Goal: Task Accomplishment & Management: Manage account settings

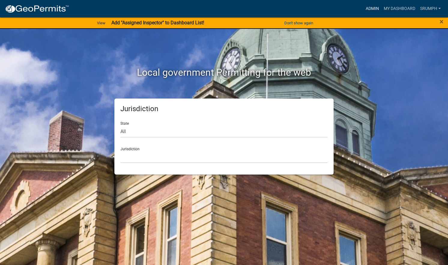
click at [370, 6] on link "Admin" at bounding box center [373, 8] width 18 height 11
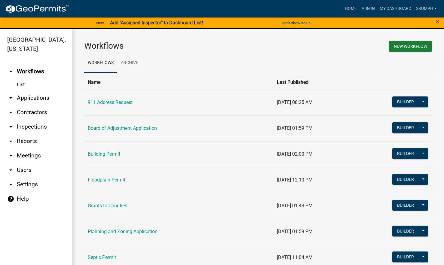
click at [39, 91] on link "arrow_drop_down Applications" at bounding box center [36, 98] width 72 height 14
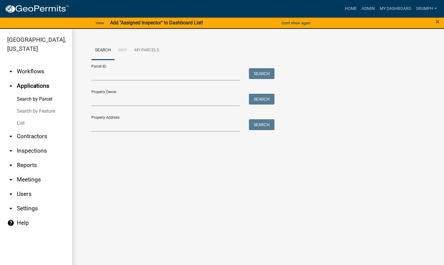
click at [22, 117] on link "List" at bounding box center [36, 123] width 72 height 12
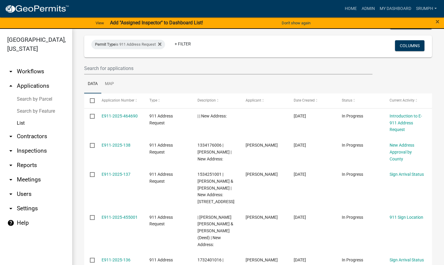
scroll to position [42, 0]
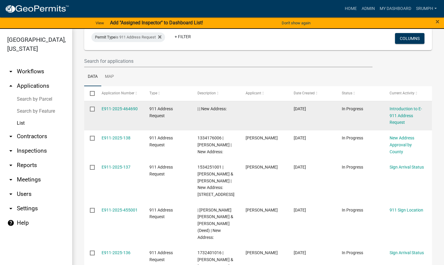
click at [92, 110] on input "checkbox" at bounding box center [92, 109] width 4 height 4
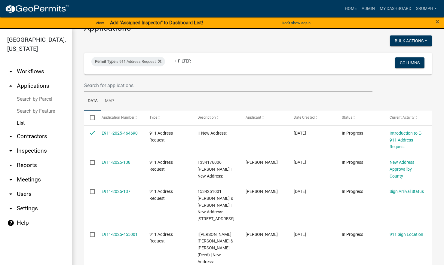
scroll to position [0, 0]
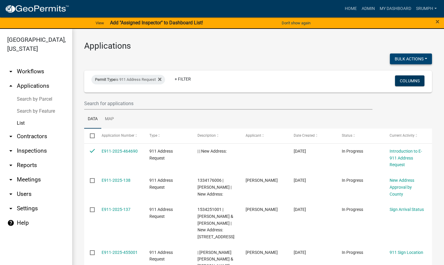
click at [411, 56] on button "Bulk Actions" at bounding box center [411, 59] width 42 height 11
click at [391, 73] on button "Void" at bounding box center [408, 74] width 48 height 14
checkbox input "false"
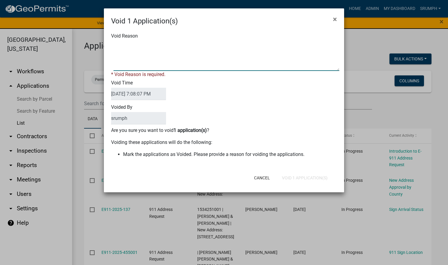
click at [269, 64] on textarea "Void Reason" at bounding box center [227, 56] width 226 height 30
type textarea "incomplete"
click at [290, 176] on div "Cancel Void 1 Application(s)" at bounding box center [263, 178] width 148 height 16
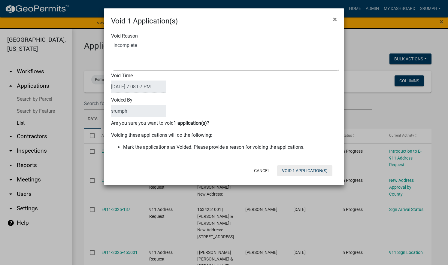
click at [288, 172] on button "Void 1 Application(s)" at bounding box center [304, 170] width 55 height 11
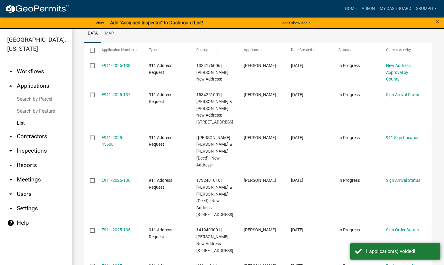
scroll to position [88, 0]
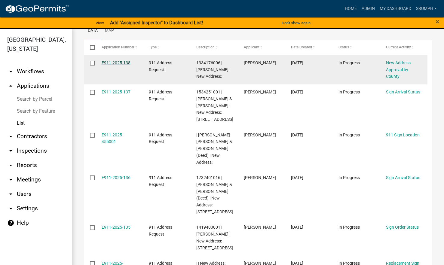
click at [111, 63] on link "E911-2025-138" at bounding box center [116, 62] width 29 height 5
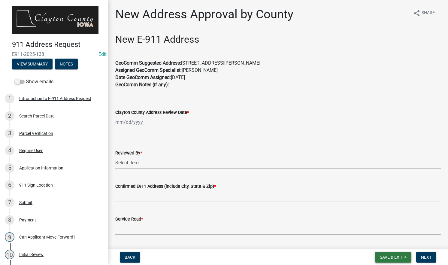
click at [388, 255] on span "Save & Exit" at bounding box center [391, 257] width 23 height 5
click at [387, 242] on button "Save & Exit" at bounding box center [388, 241] width 48 height 14
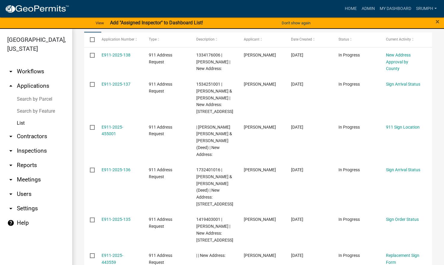
scroll to position [86, 0]
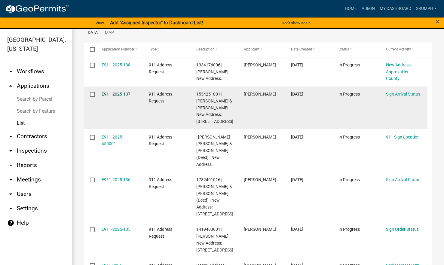
click at [112, 96] on link "E911-2025-137" at bounding box center [116, 94] width 29 height 5
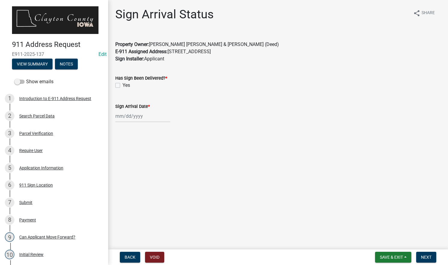
click at [123, 86] on label "Yes" at bounding box center [127, 85] width 8 height 7
click at [123, 86] on input "Yes" at bounding box center [125, 84] width 4 height 4
checkbox input "true"
click at [132, 118] on div at bounding box center [142, 116] width 55 height 12
select select "8"
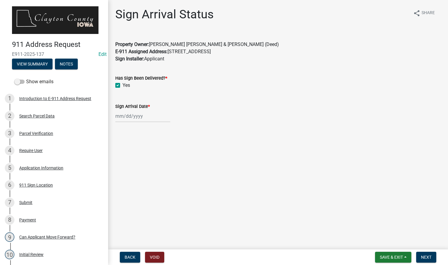
select select "2025"
click at [122, 174] on div "18" at bounding box center [122, 177] width 10 height 10
type input "[DATE]"
click at [421, 257] on button "Next" at bounding box center [427, 257] width 20 height 11
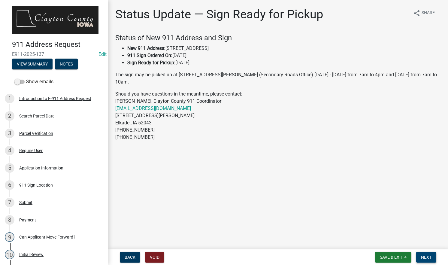
click at [421, 257] on button "Next" at bounding box center [427, 257] width 20 height 11
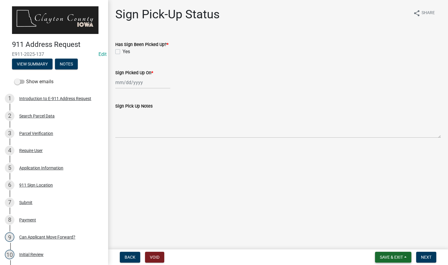
click at [385, 256] on span "Save & Exit" at bounding box center [391, 257] width 23 height 5
click at [381, 242] on button "Save & Exit" at bounding box center [388, 241] width 48 height 14
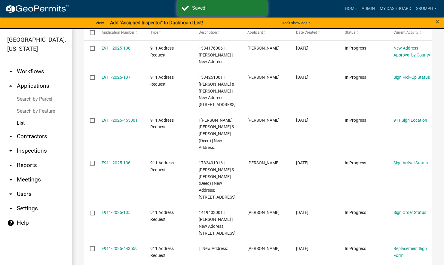
scroll to position [104, 0]
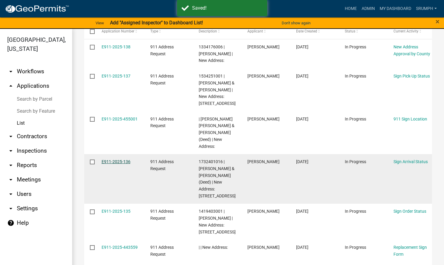
click at [119, 164] on link "E911-2025-136" at bounding box center [116, 161] width 29 height 5
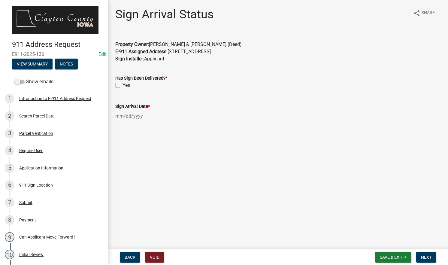
click at [123, 84] on label "Yes" at bounding box center [127, 85] width 8 height 7
click at [123, 84] on input "Yes" at bounding box center [125, 84] width 4 height 4
checkbox input "true"
click at [133, 116] on div at bounding box center [142, 116] width 55 height 12
select select "8"
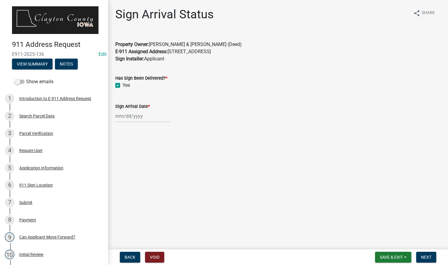
select select "2025"
click at [121, 177] on div "18" at bounding box center [122, 177] width 10 height 10
type input "[DATE]"
click at [427, 255] on span "Next" at bounding box center [426, 257] width 11 height 5
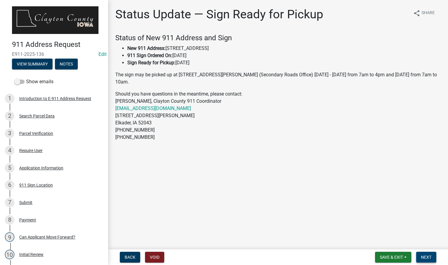
click at [427, 255] on span "Next" at bounding box center [426, 257] width 11 height 5
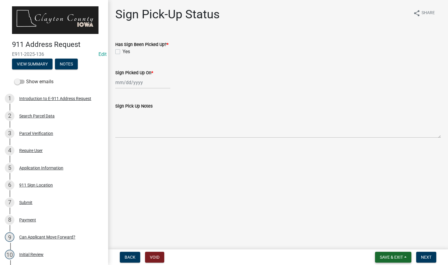
click at [390, 257] on span "Save & Exit" at bounding box center [391, 257] width 23 height 5
click at [379, 241] on button "Save & Exit" at bounding box center [388, 241] width 48 height 14
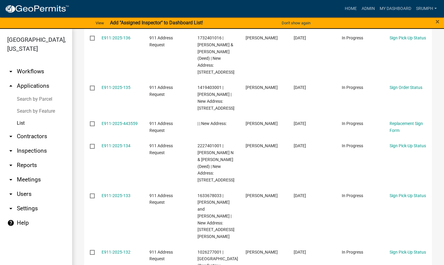
scroll to position [236, 0]
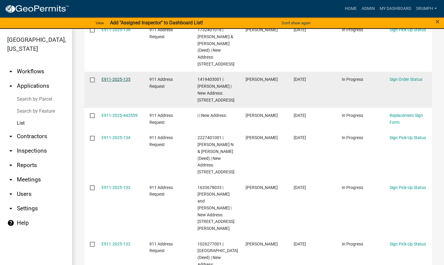
click at [110, 82] on link "E911-2025-135" at bounding box center [116, 79] width 29 height 5
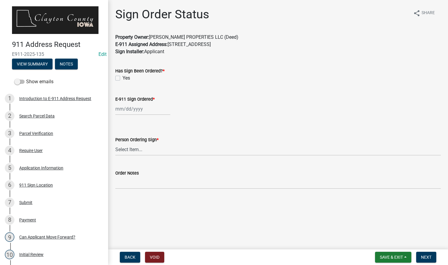
click at [123, 79] on label "Yes" at bounding box center [127, 78] width 8 height 7
click at [123, 78] on input "Yes" at bounding box center [125, 77] width 4 height 4
checkbox input "true"
click at [139, 112] on div at bounding box center [142, 109] width 55 height 12
select select "8"
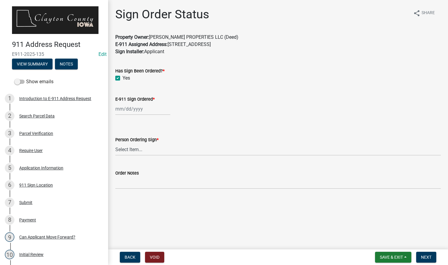
select select "2025"
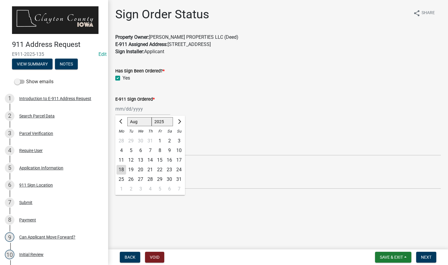
click at [170, 151] on div "9" at bounding box center [170, 151] width 10 height 10
type input "[DATE]"
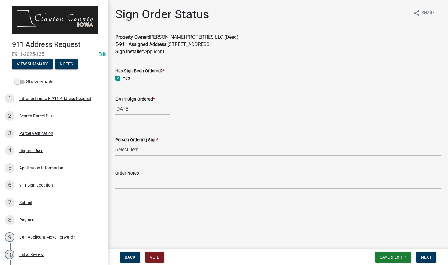
click at [158, 151] on select "Select Item... [PERSON_NAME]" at bounding box center [278, 149] width 326 height 12
click at [115, 143] on select "Select Item... [PERSON_NAME]" at bounding box center [278, 149] width 326 height 12
select select "8710e60e-9d76-42f9-b143-1f861fdefba8"
click at [425, 256] on span "Next" at bounding box center [426, 257] width 11 height 5
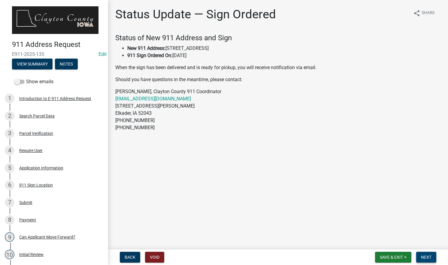
click at [425, 256] on span "Next" at bounding box center [426, 257] width 11 height 5
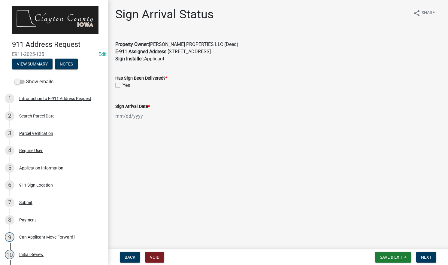
click at [123, 86] on label "Yes" at bounding box center [127, 85] width 8 height 7
click at [123, 86] on input "Yes" at bounding box center [125, 84] width 4 height 4
checkbox input "true"
click at [143, 118] on div at bounding box center [142, 116] width 55 height 12
select select "8"
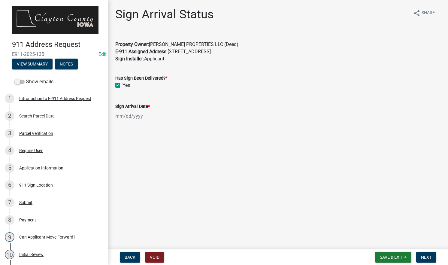
select select "2025"
click at [123, 176] on div "18" at bounding box center [122, 177] width 10 height 10
type input "[DATE]"
click at [428, 257] on span "Next" at bounding box center [426, 257] width 11 height 5
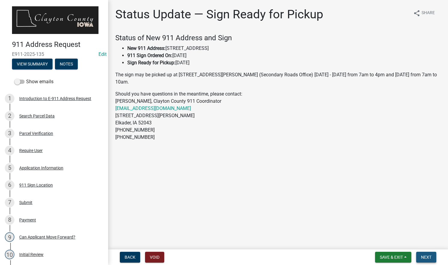
click at [428, 257] on span "Next" at bounding box center [426, 257] width 11 height 5
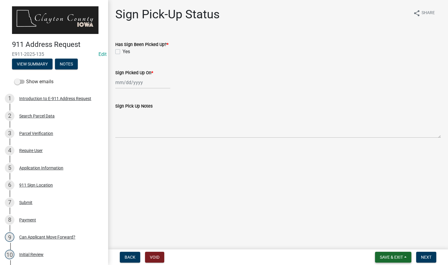
click at [386, 261] on button "Save & Exit" at bounding box center [393, 257] width 36 height 11
click at [388, 243] on button "Save & Exit" at bounding box center [388, 241] width 48 height 14
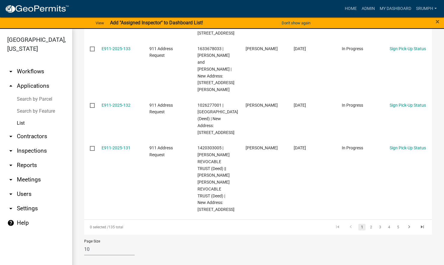
scroll to position [433, 0]
click at [367, 230] on link "2" at bounding box center [370, 227] width 7 height 7
